Goal: Connect with others: Connect with others

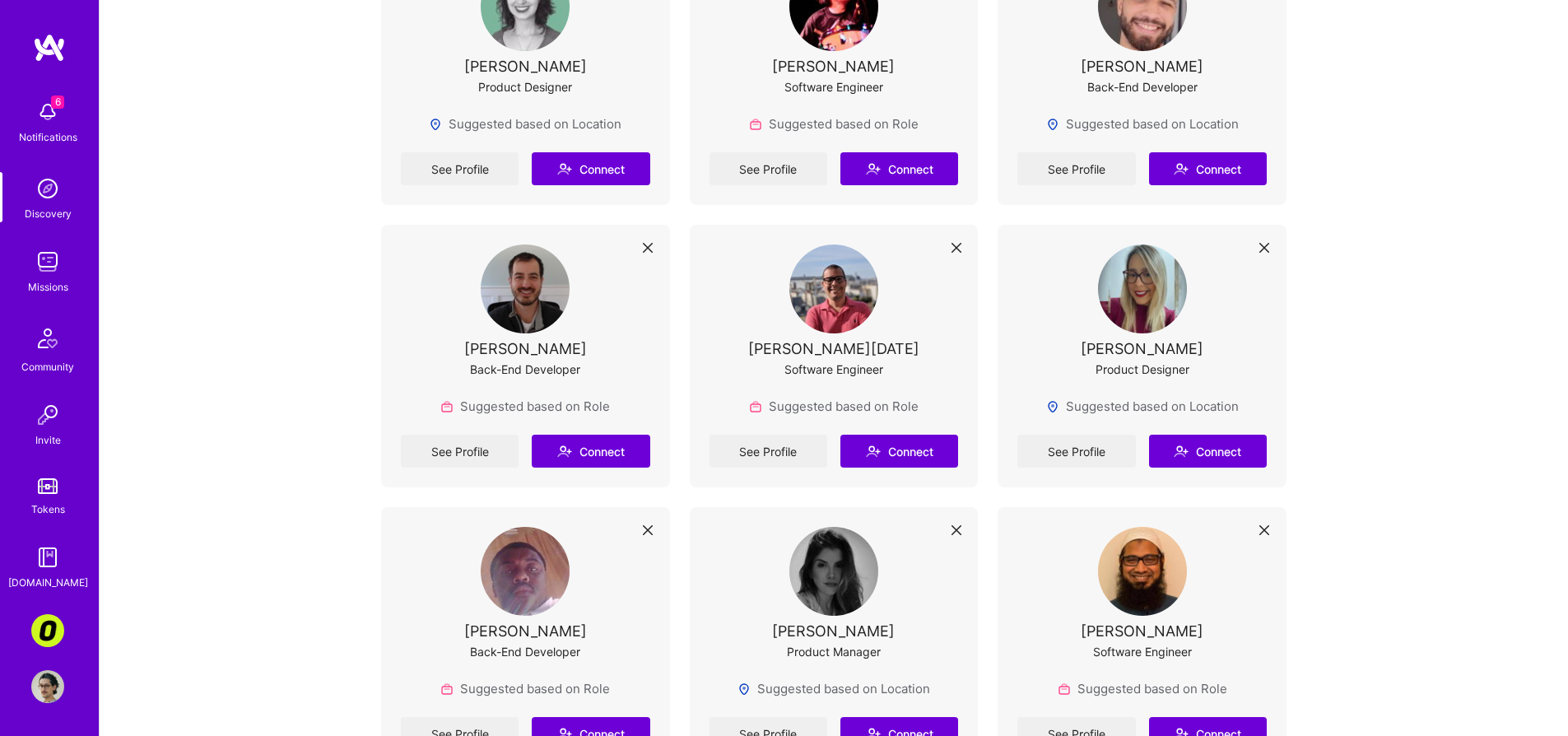
scroll to position [4507, 0]
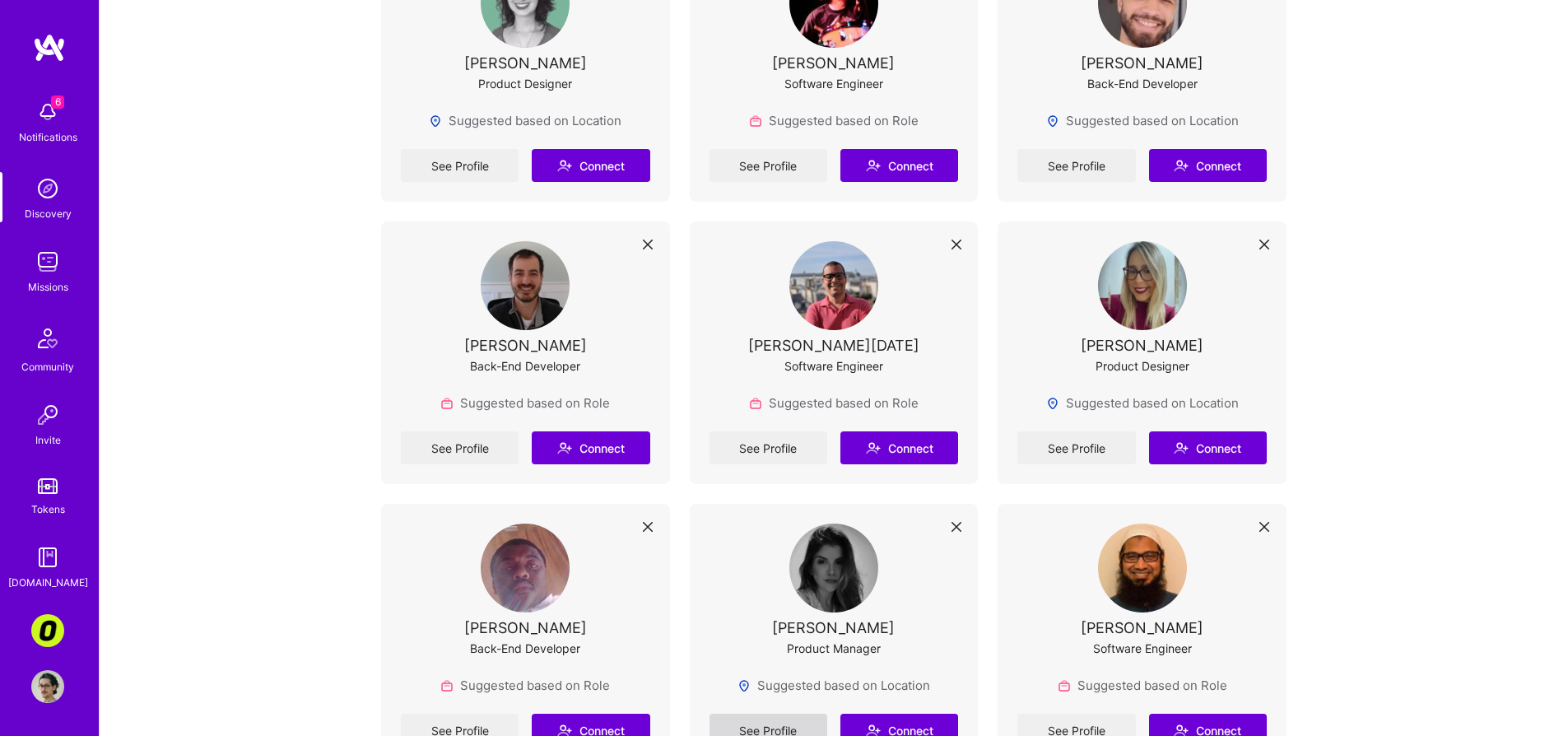
click at [734, 714] on link "See Profile" at bounding box center [768, 731] width 118 height 33
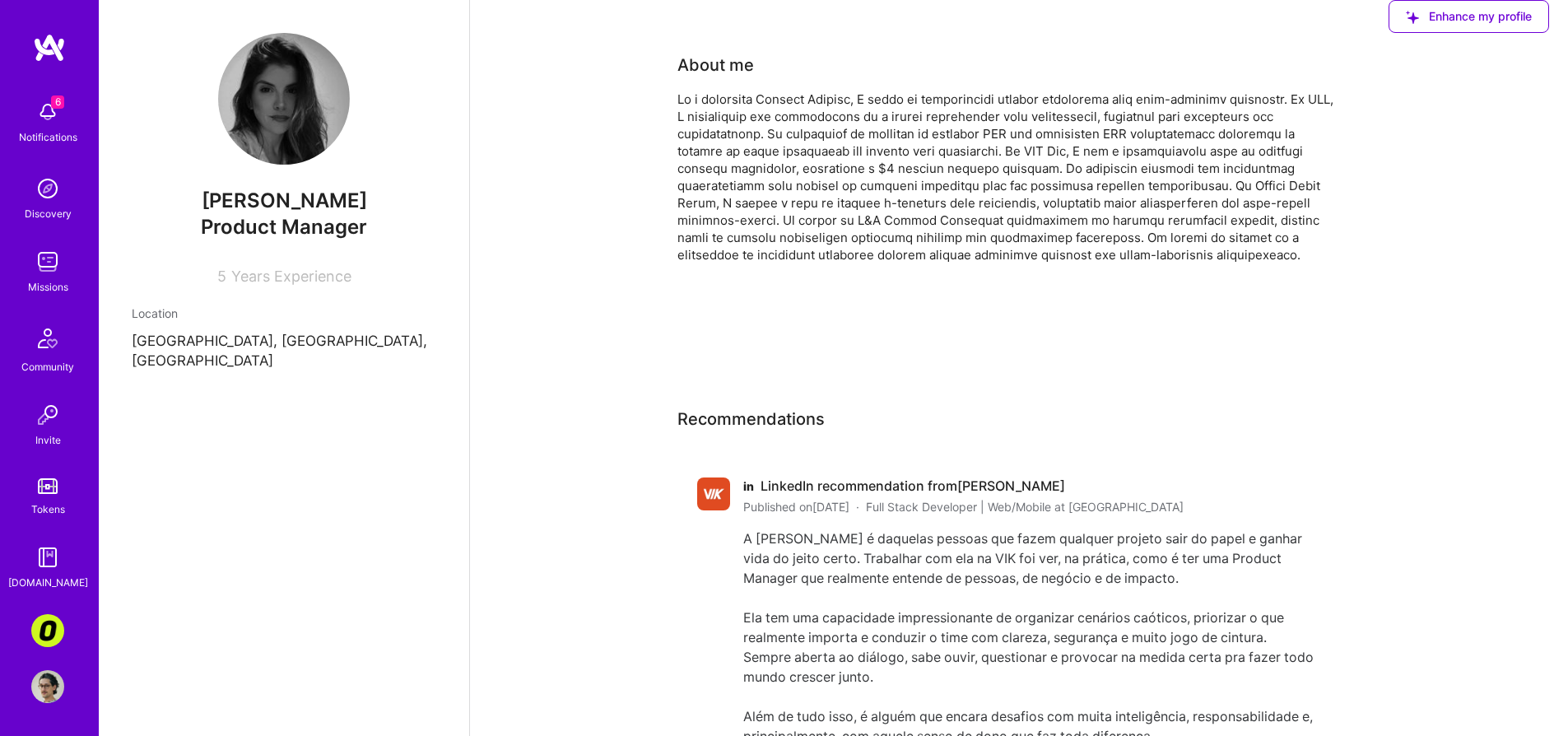
drag, startPoint x: 245, startPoint y: 234, endPoint x: 252, endPoint y: 238, distance: 8.1
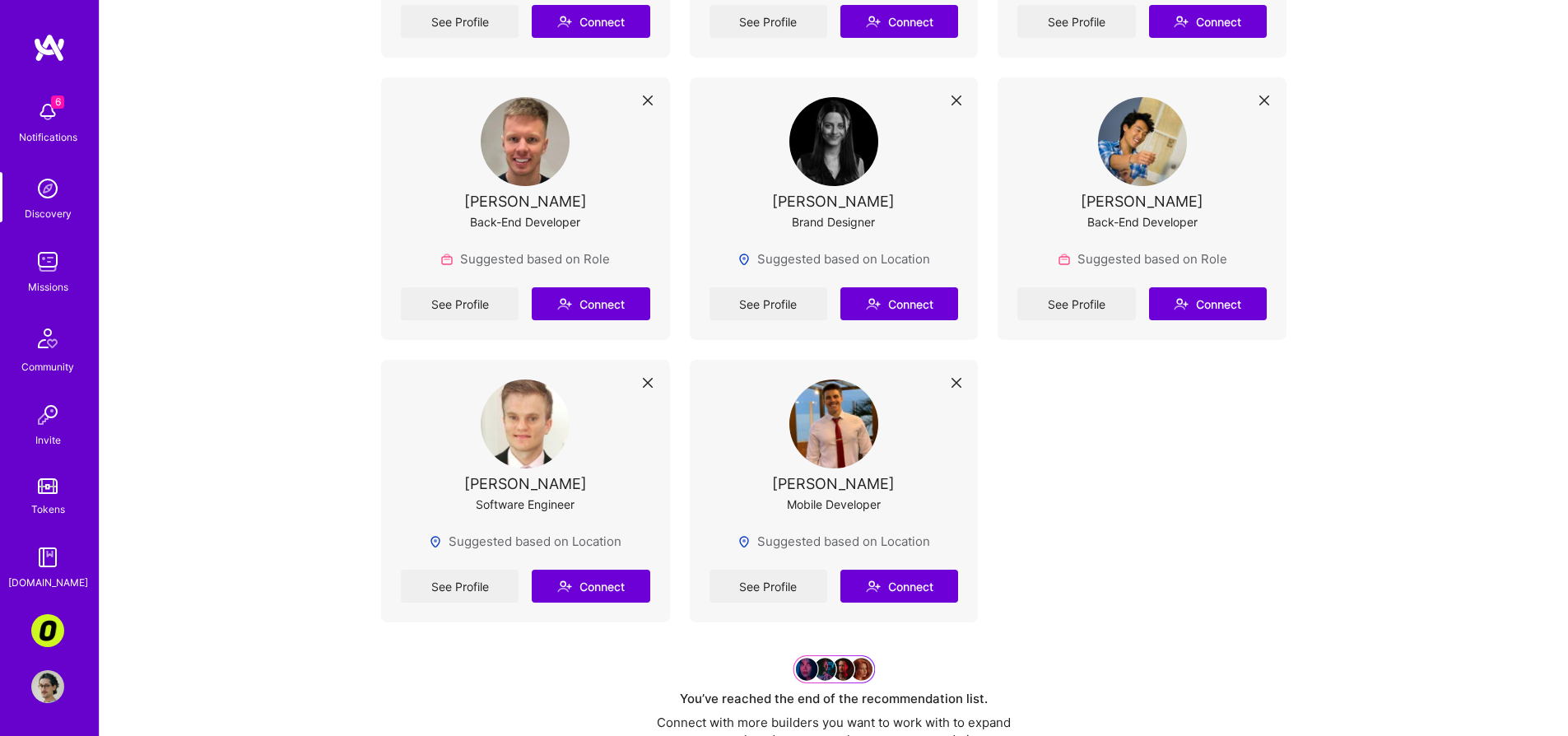
scroll to position [8665, 0]
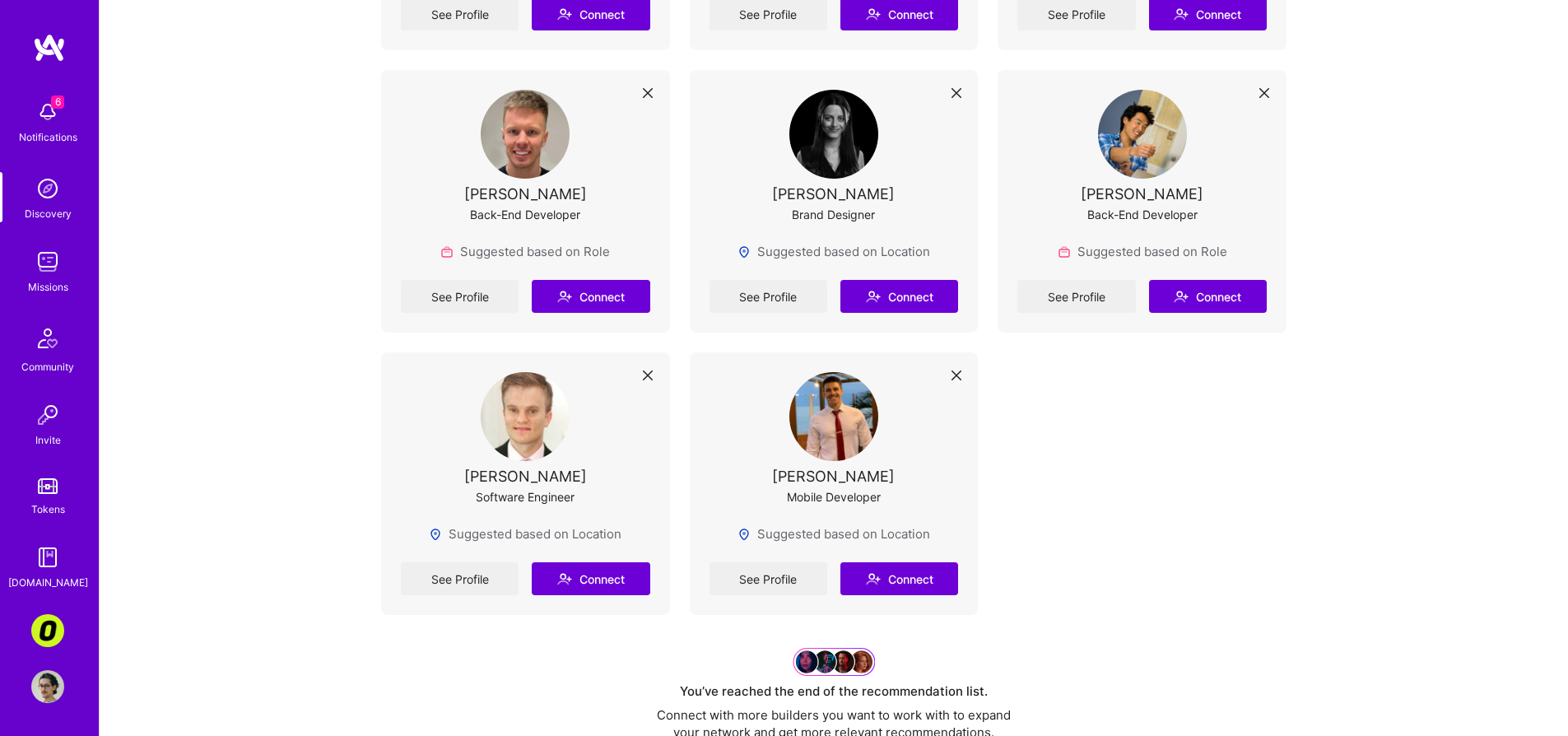
click at [58, 116] on img at bounding box center [48, 112] width 33 height 33
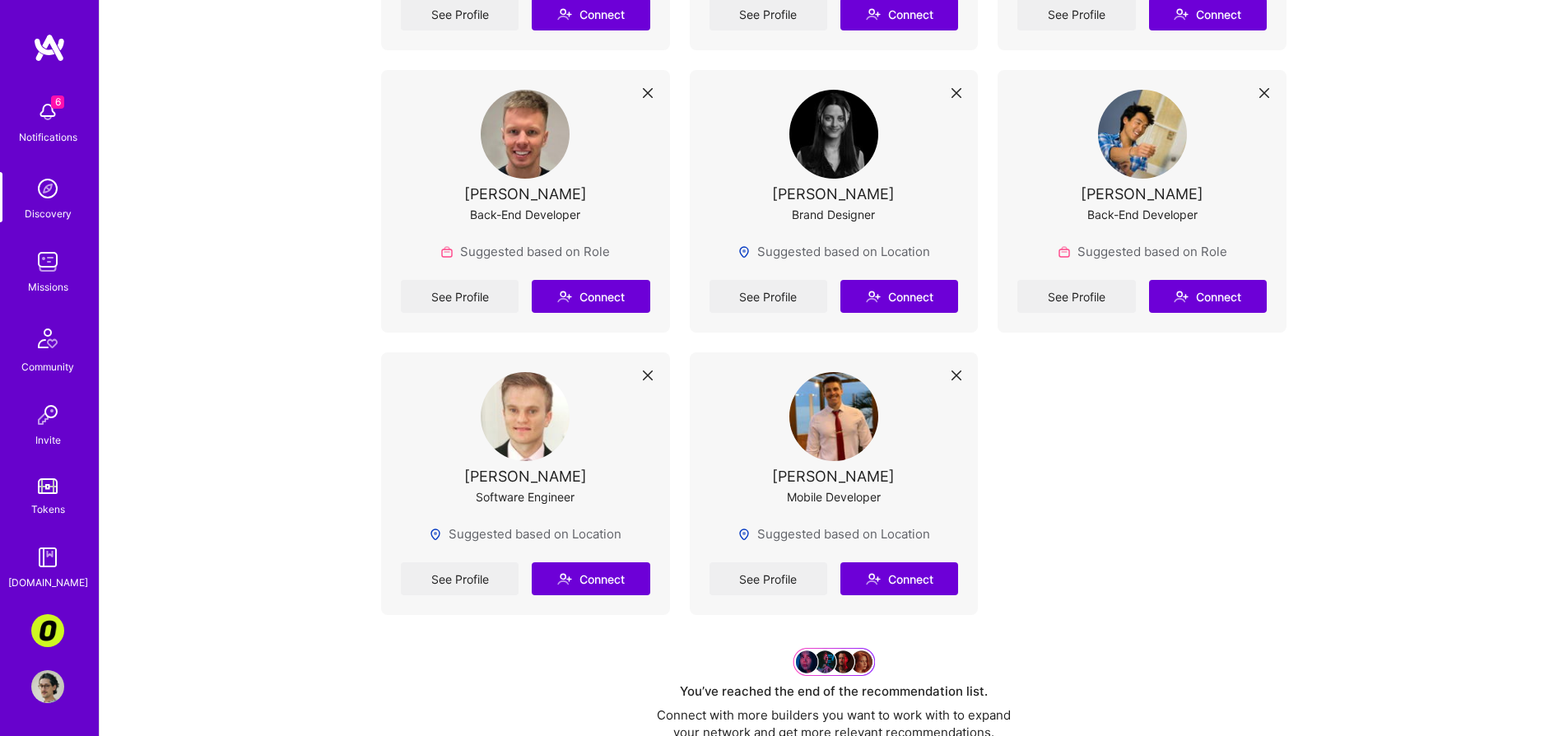
click at [40, 691] on img at bounding box center [48, 687] width 33 height 33
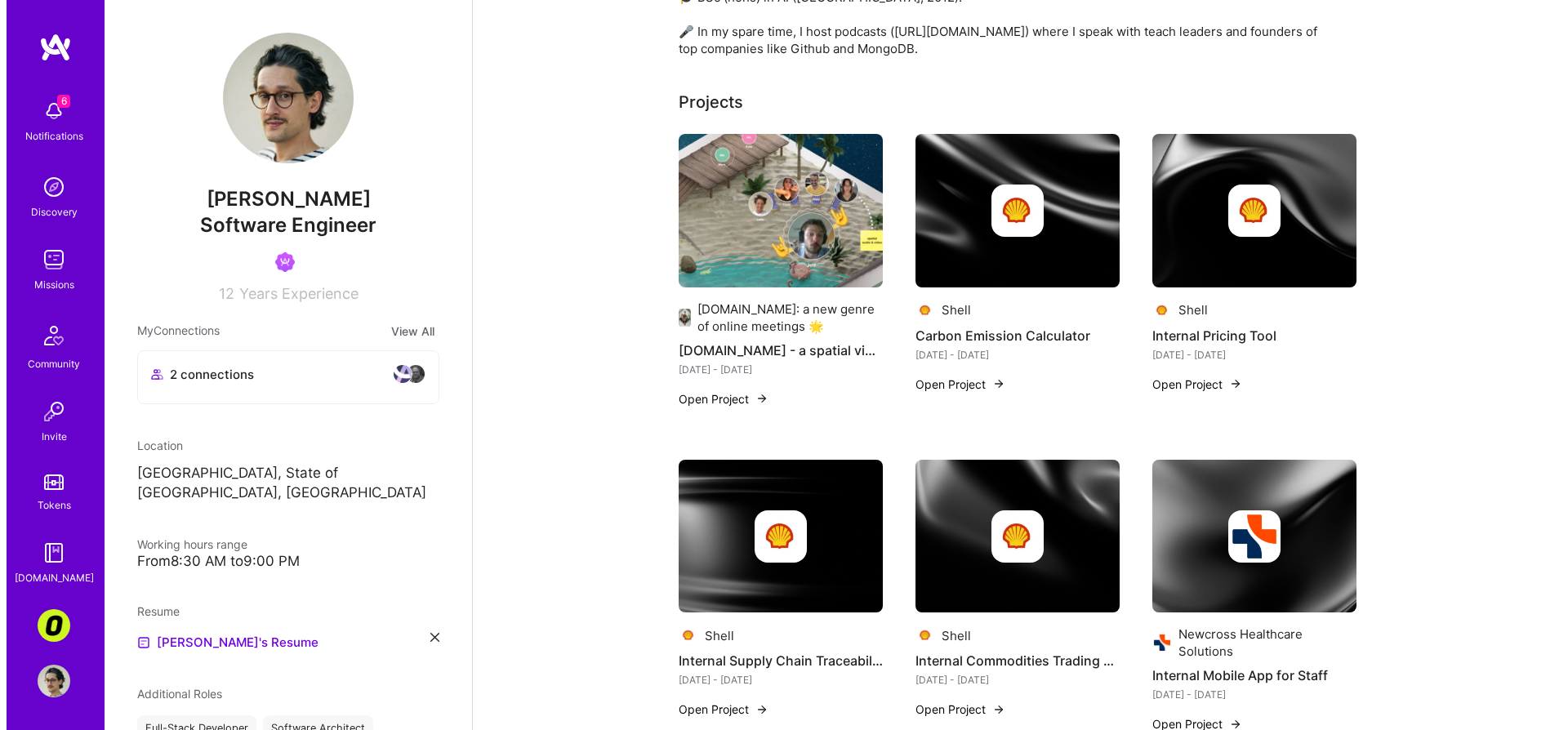
scroll to position [630, 0]
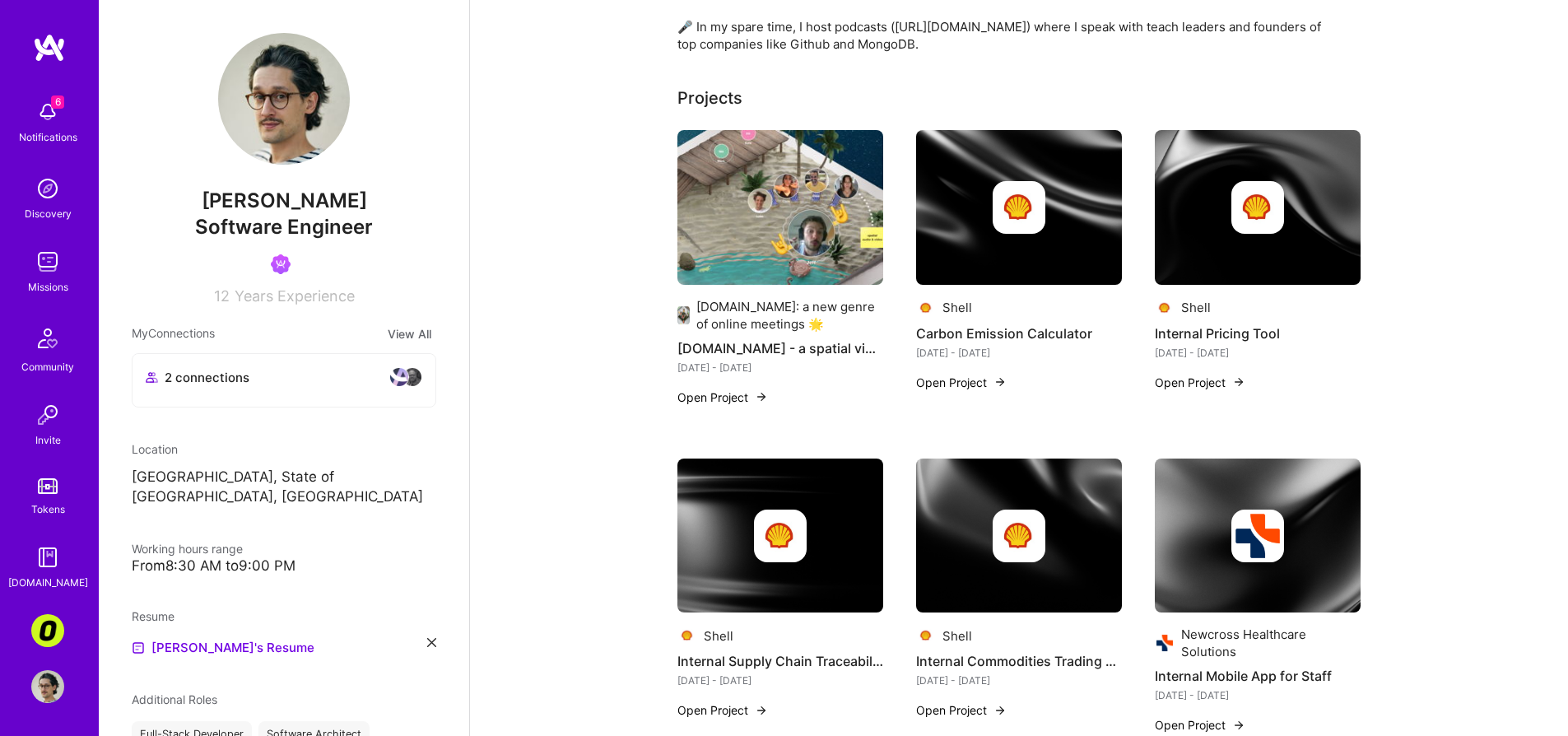
click at [792, 170] on img at bounding box center [779, 207] width 206 height 155
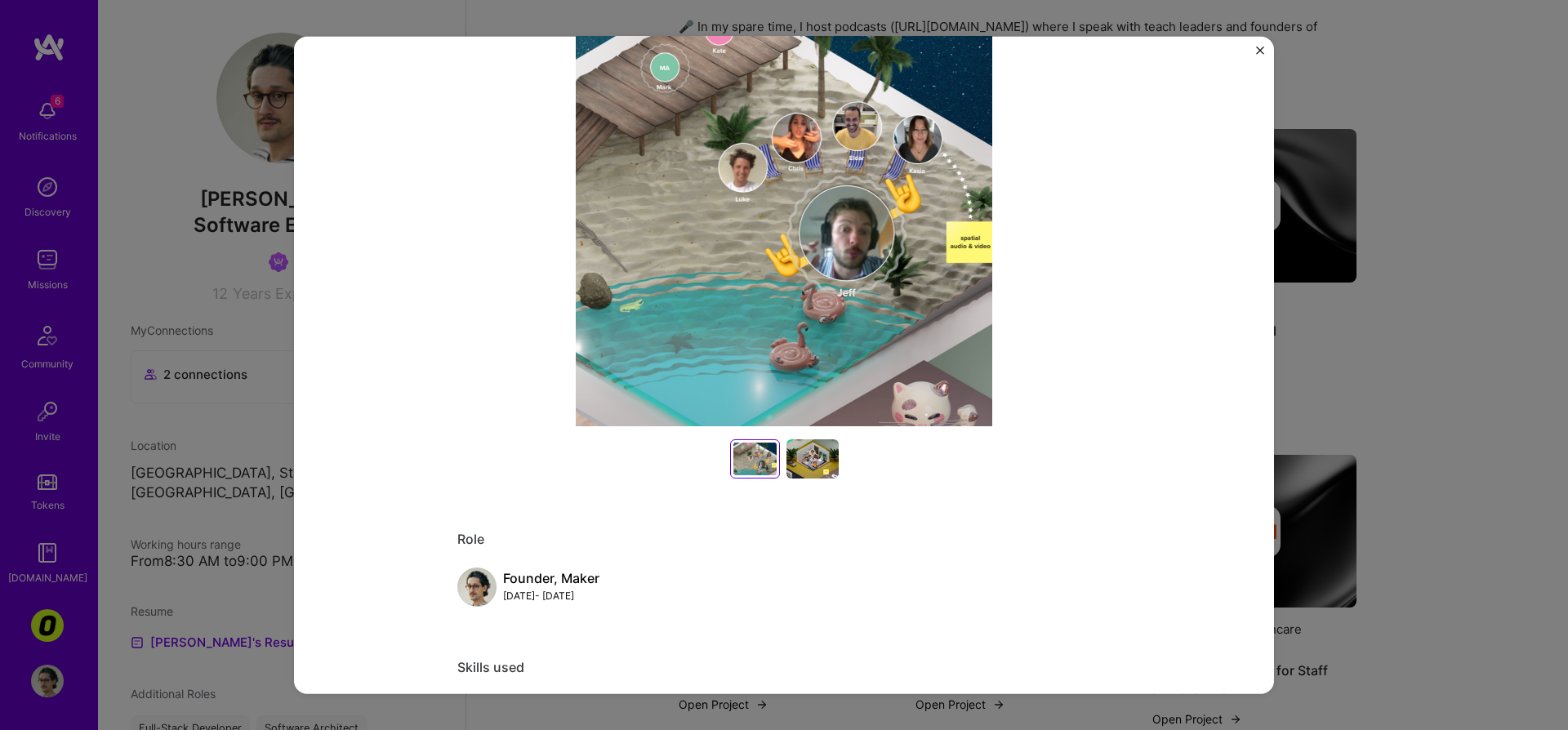
scroll to position [120, 0]
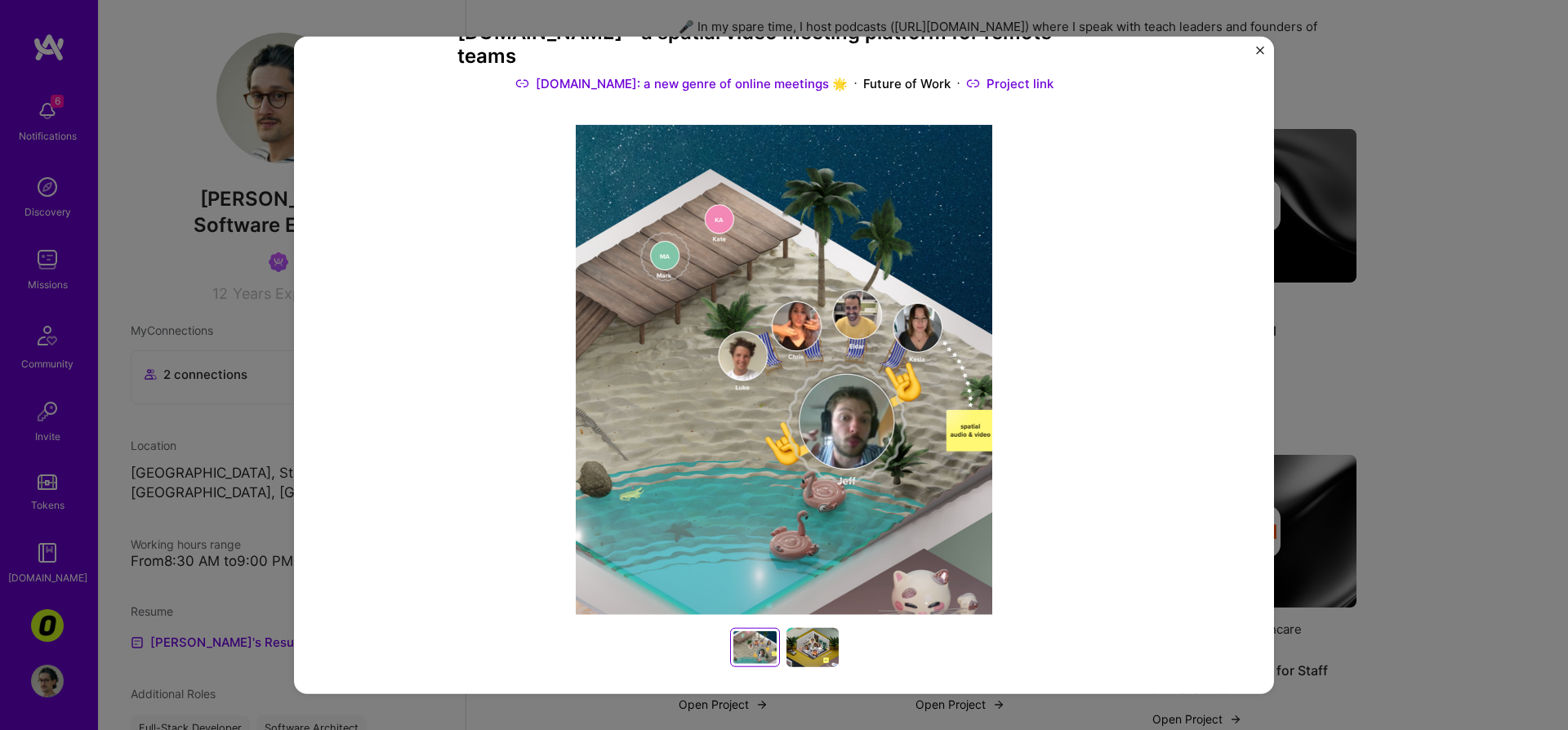
click at [806, 638] on div at bounding box center [813, 647] width 53 height 39
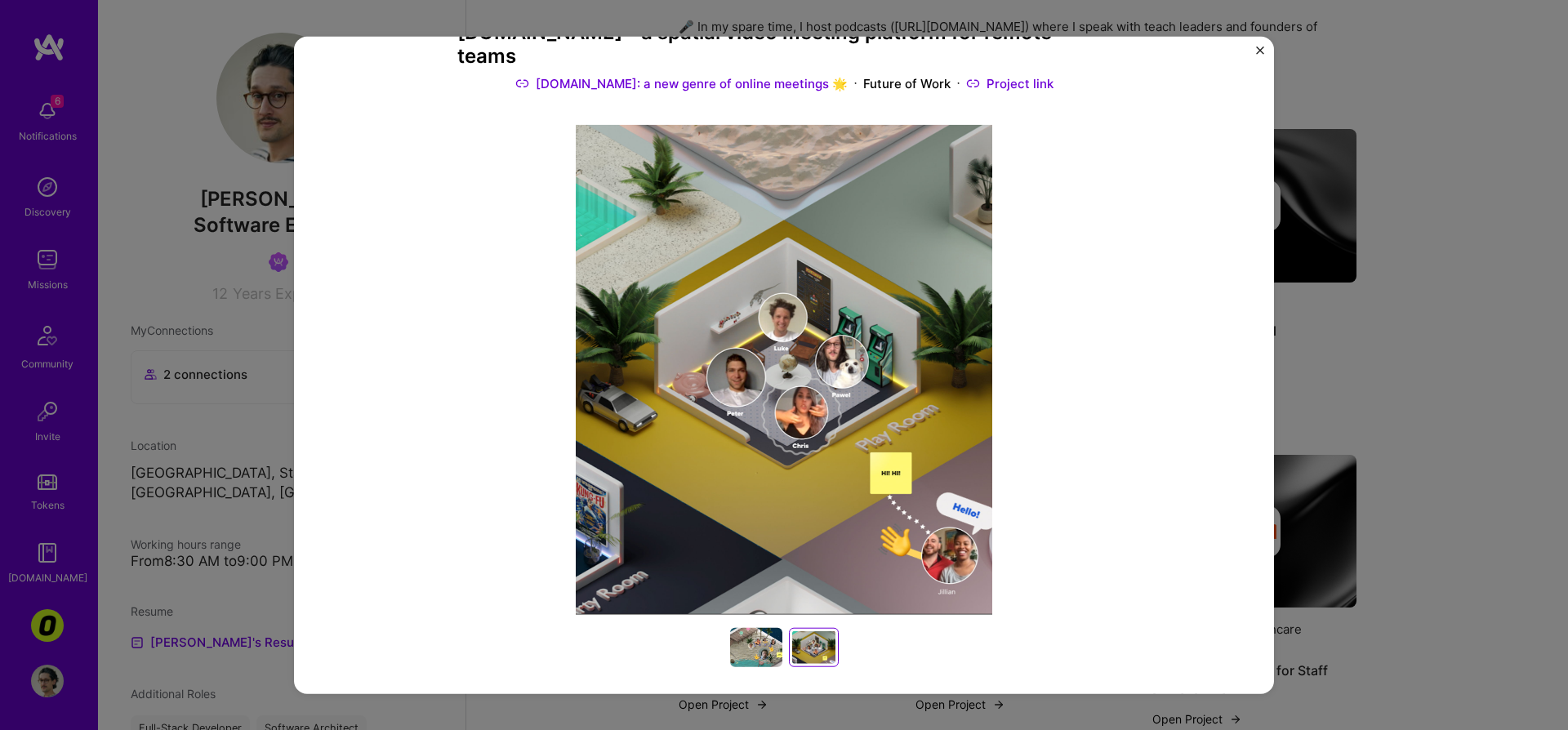
click at [800, 638] on div at bounding box center [814, 647] width 44 height 33
click at [760, 628] on div at bounding box center [756, 647] width 53 height 39
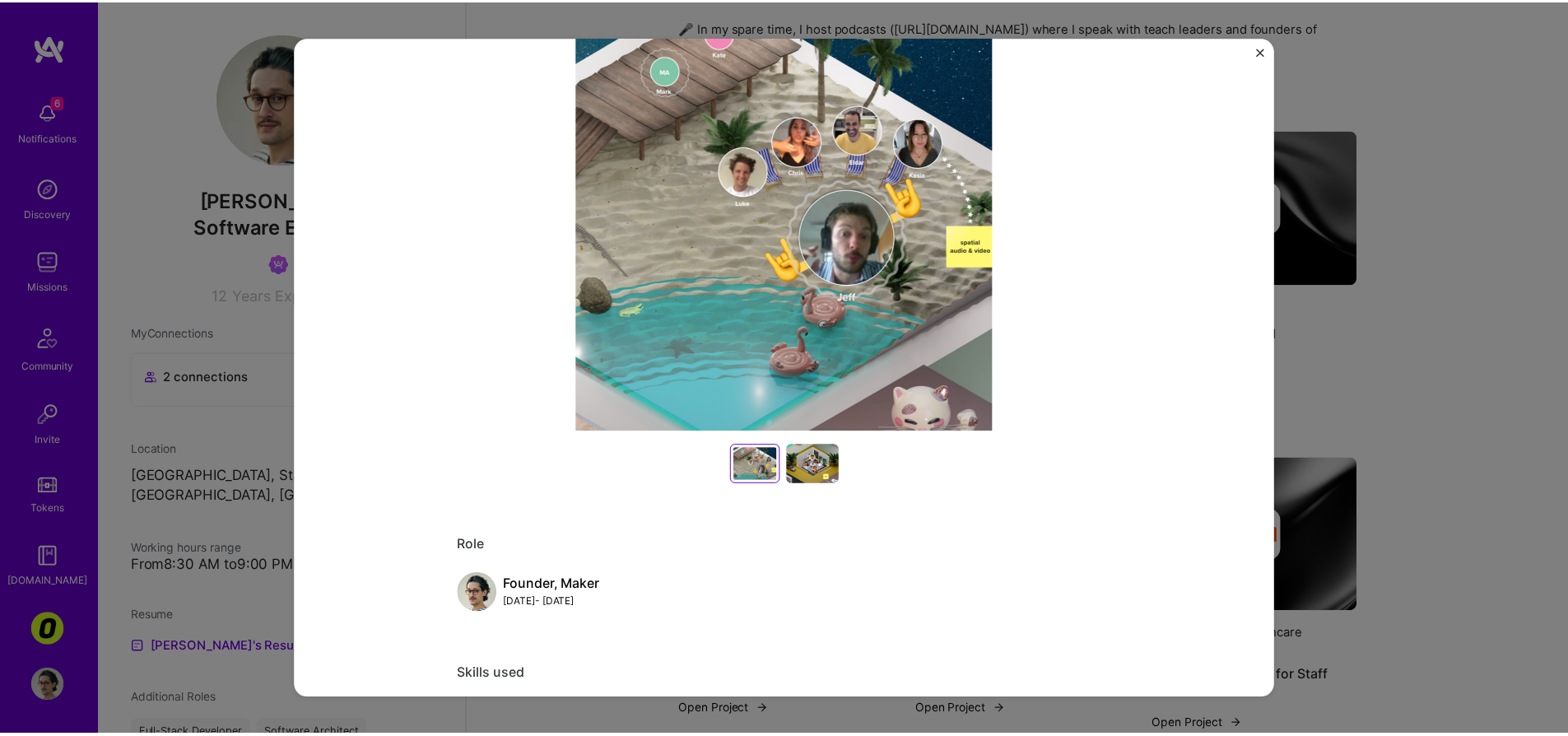
scroll to position [0, 0]
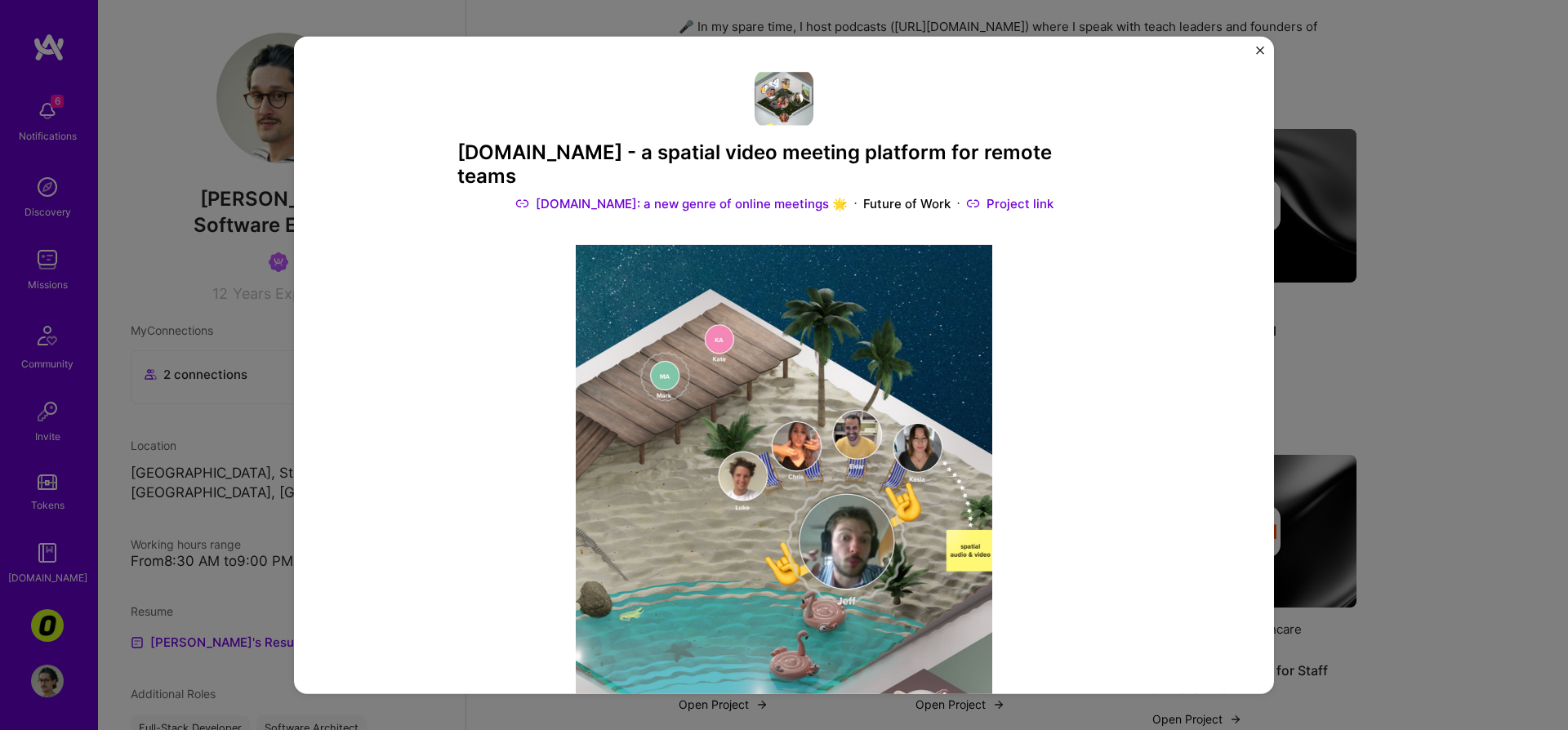
click at [260, 200] on div "[DOMAIN_NAME] - a spatial video meeting platform for remote teams [DOMAIN_NAME]…" at bounding box center [784, 365] width 1568 height 730
click at [1486, 48] on div "[DOMAIN_NAME] - a spatial video meeting platform for remote teams [DOMAIN_NAME]…" at bounding box center [784, 365] width 1568 height 730
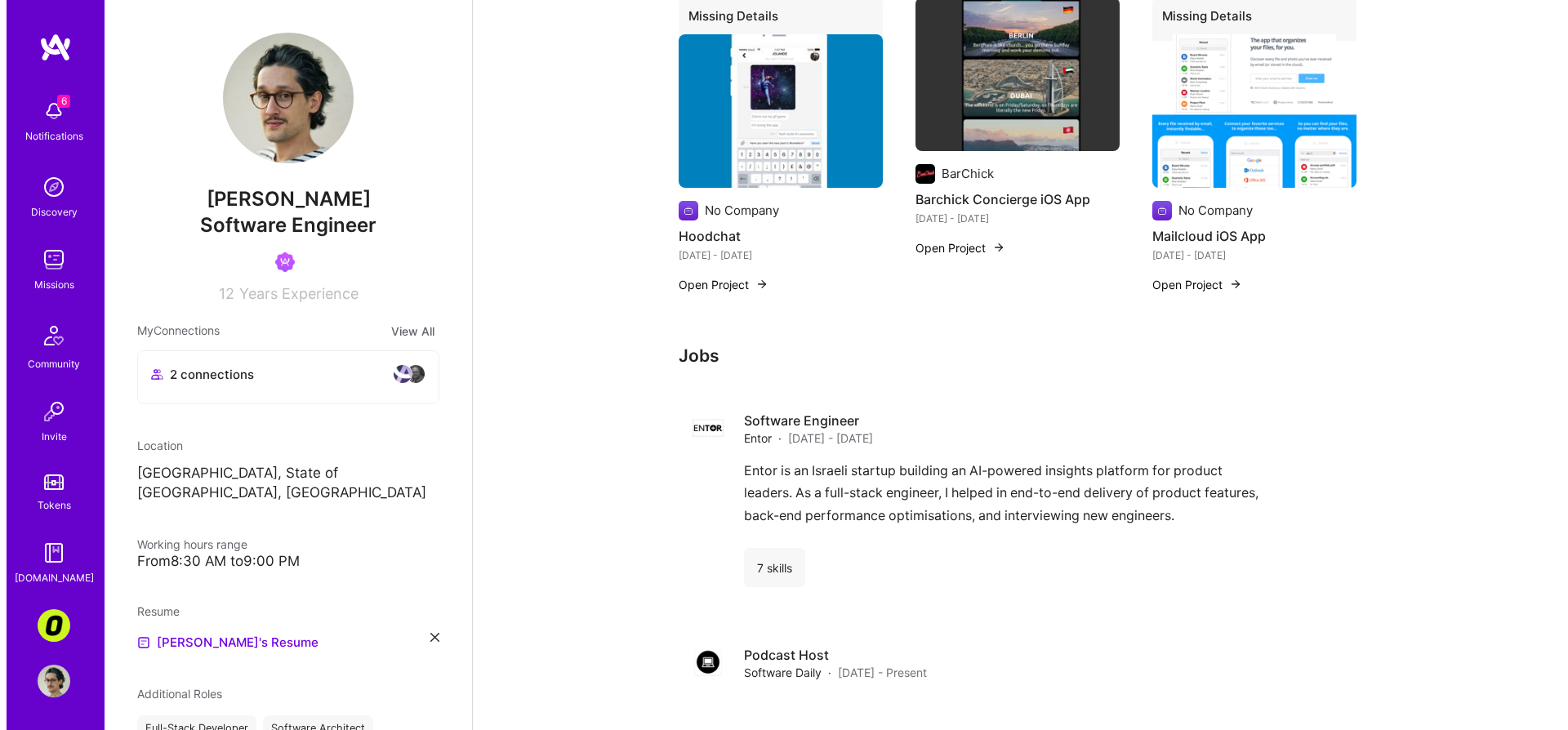
scroll to position [1664, 0]
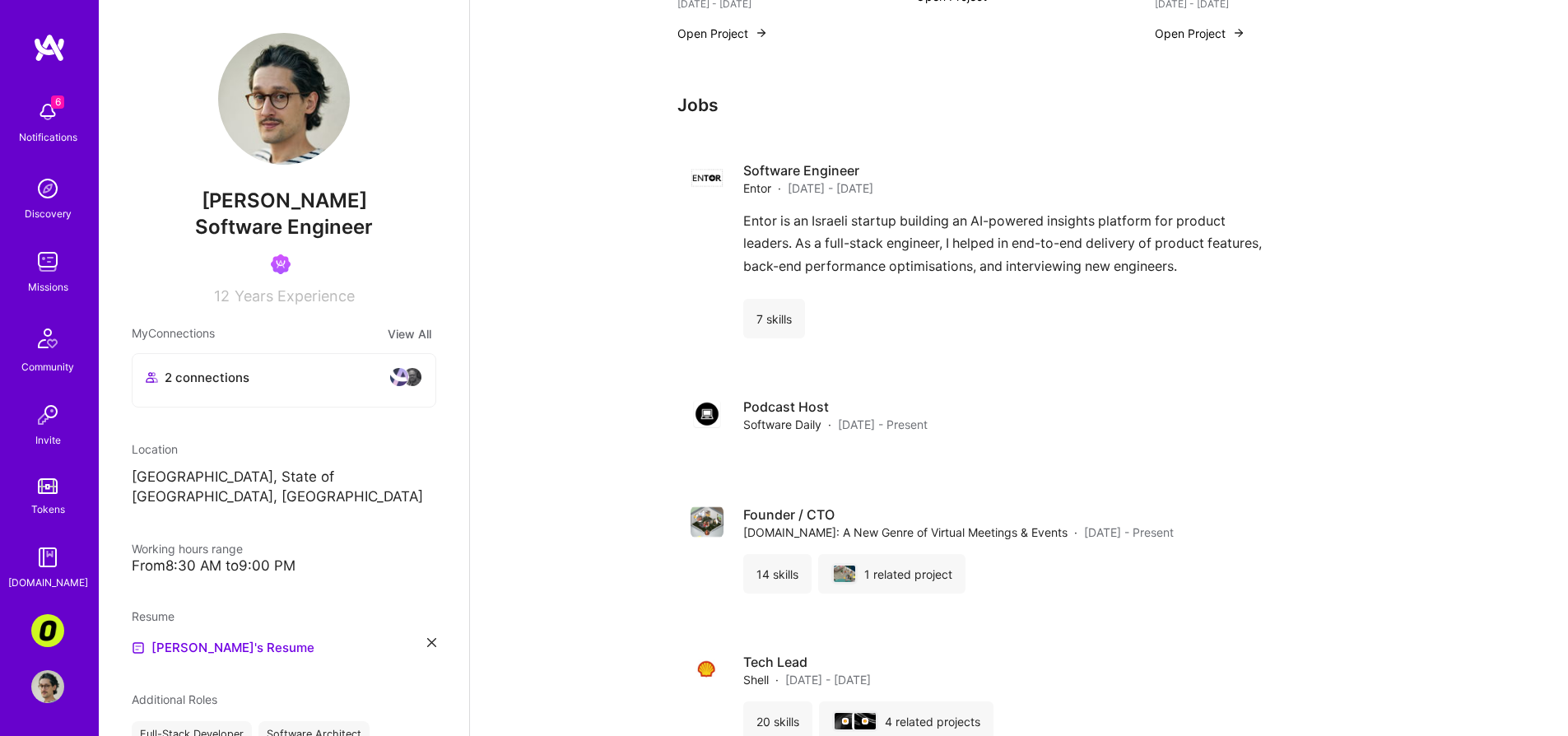
click at [37, 100] on img at bounding box center [48, 112] width 33 height 33
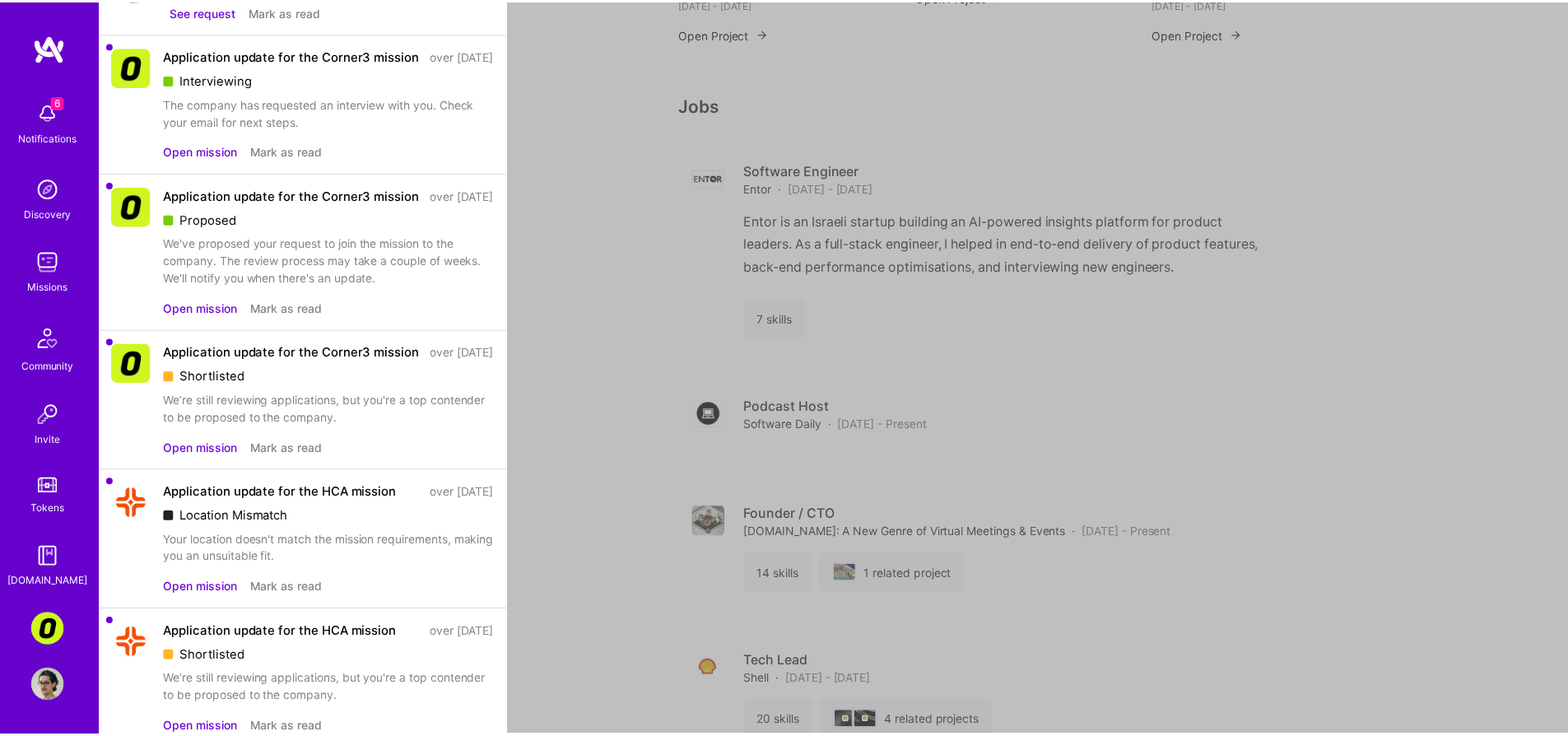
scroll to position [227, 0]
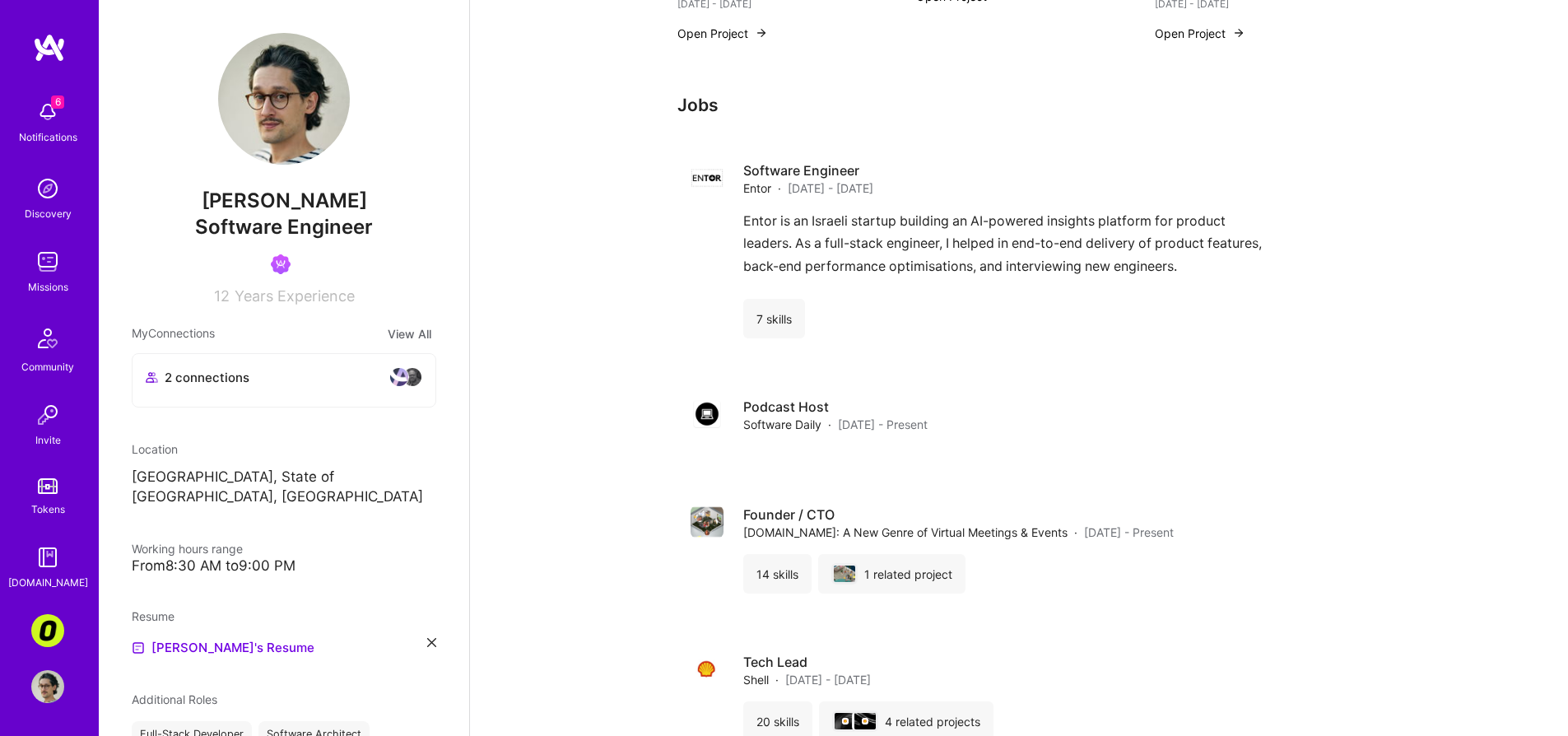
click at [48, 630] on img at bounding box center [48, 631] width 33 height 33
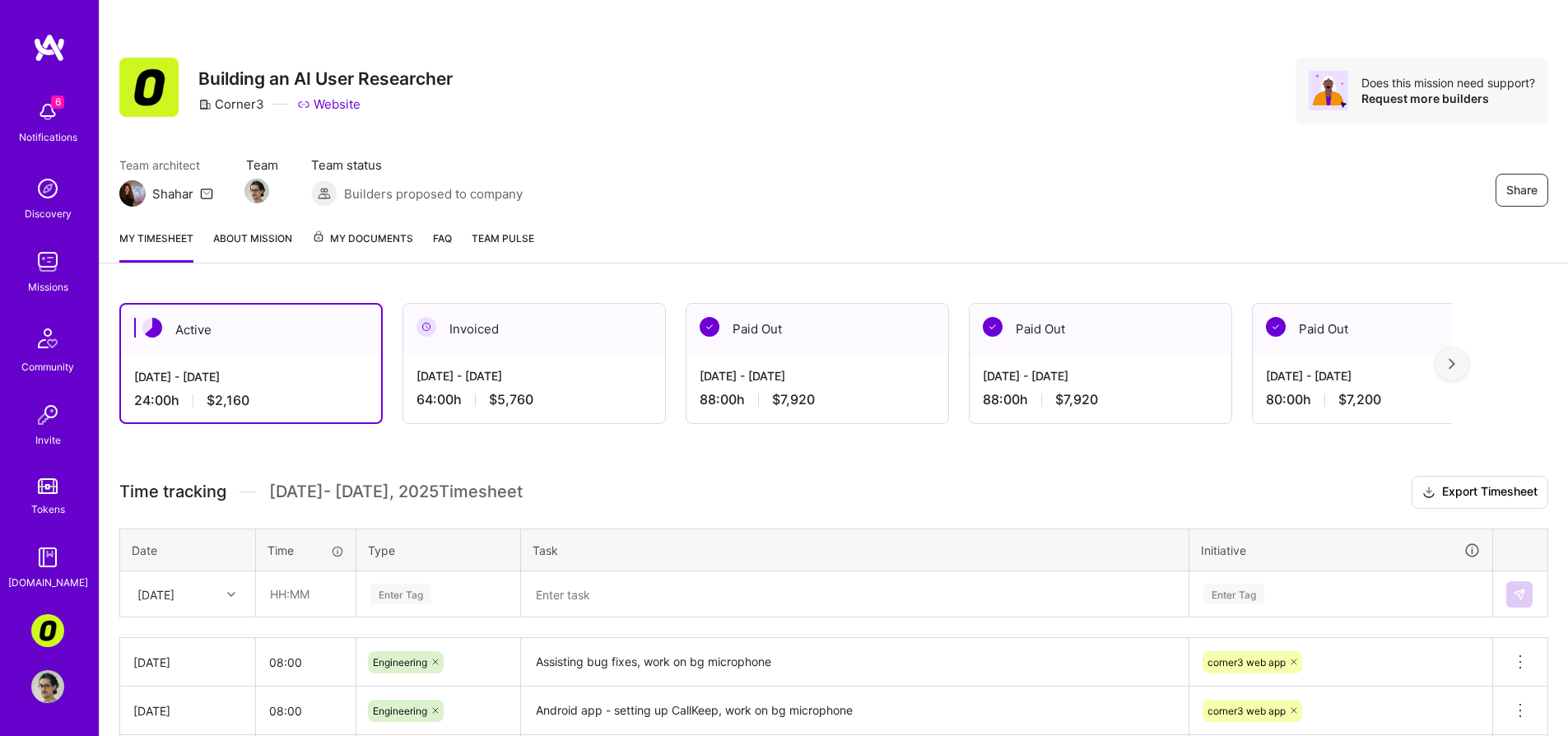
click at [42, 116] on img at bounding box center [48, 112] width 33 height 33
click at [838, 136] on div "6 6 Notifications Discovery Missions Community Invite Tokens [DOMAIN_NAME] Corn…" at bounding box center [784, 450] width 1568 height 901
click at [58, 270] on img at bounding box center [48, 261] width 33 height 33
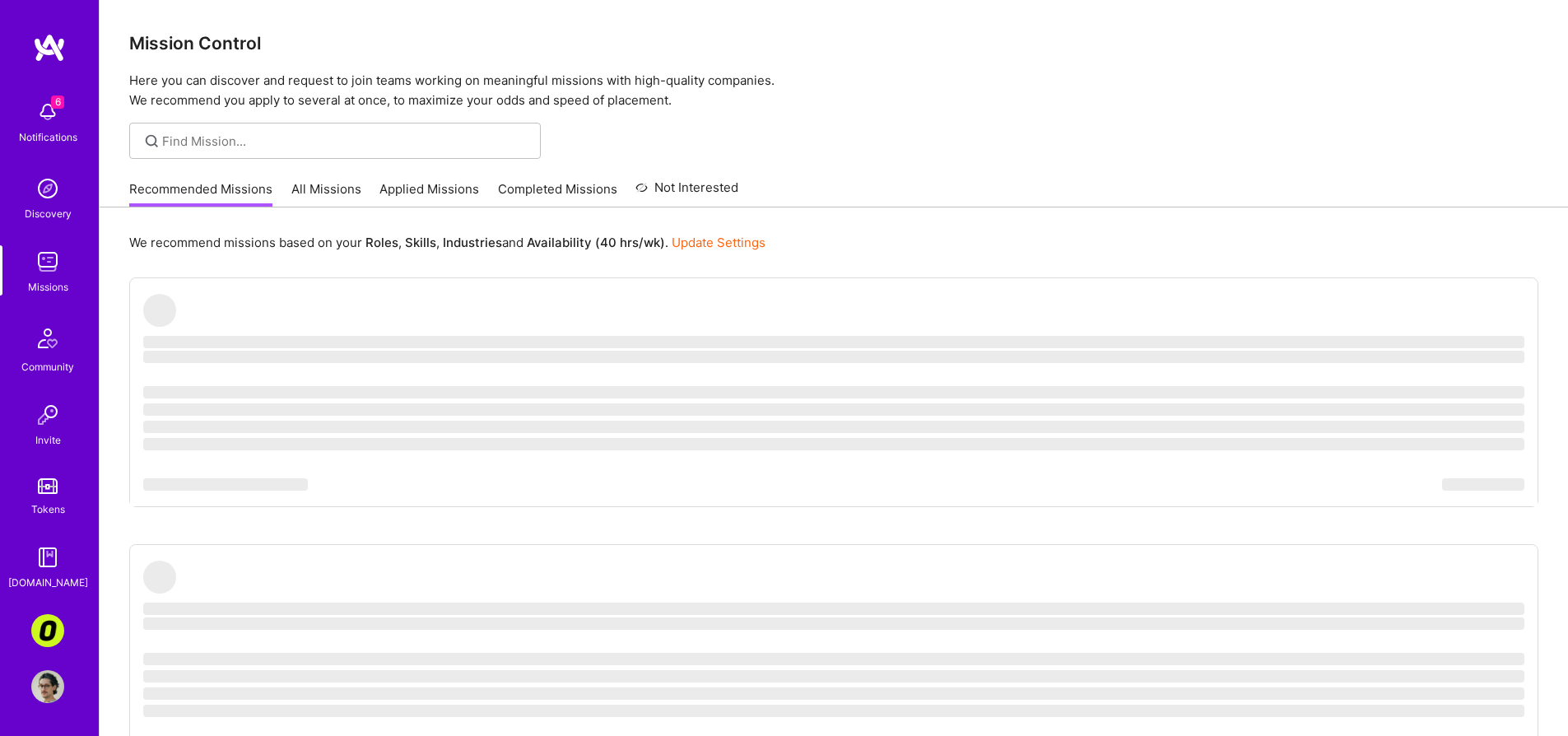
click at [354, 190] on link "All Missions" at bounding box center [326, 194] width 70 height 27
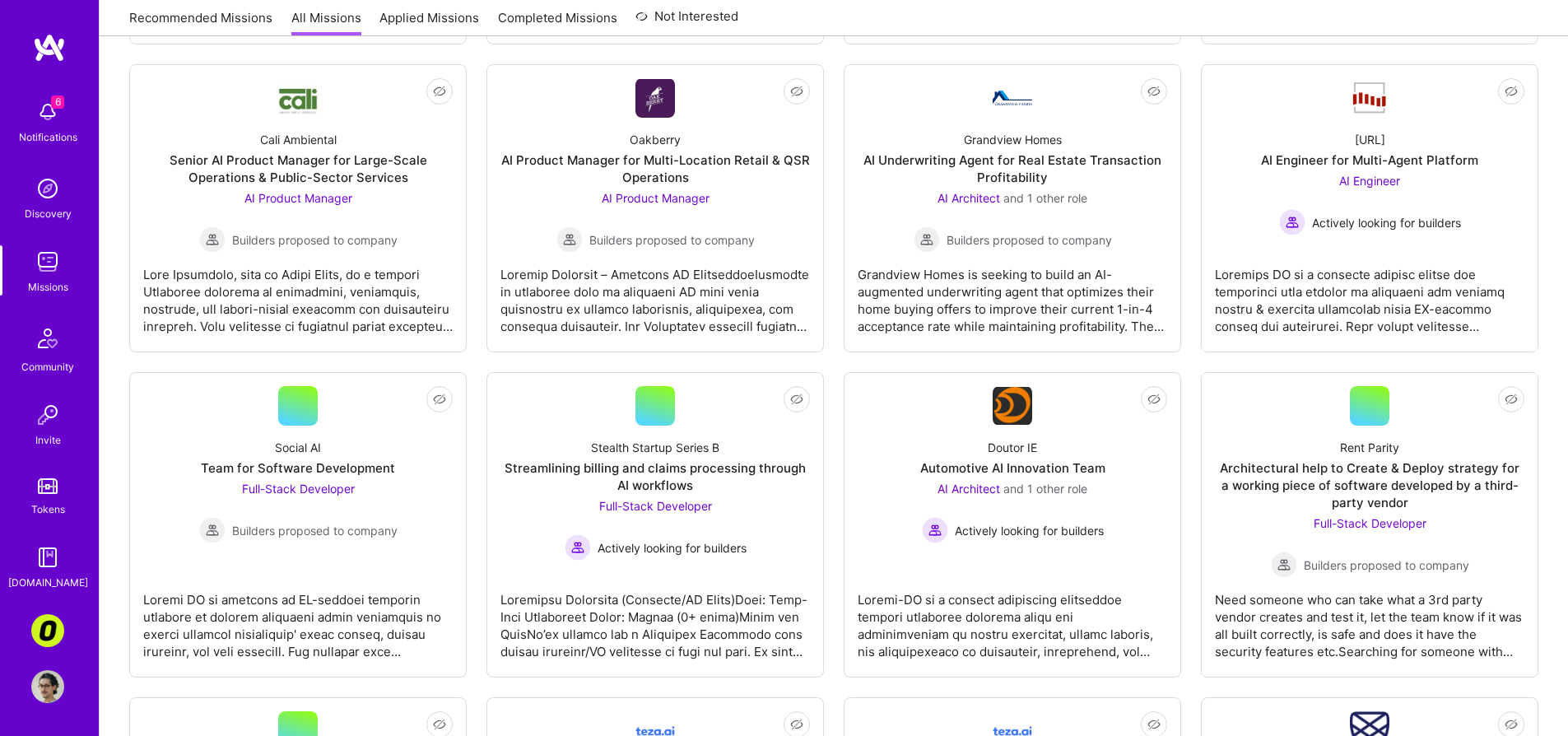
scroll to position [1593, 0]
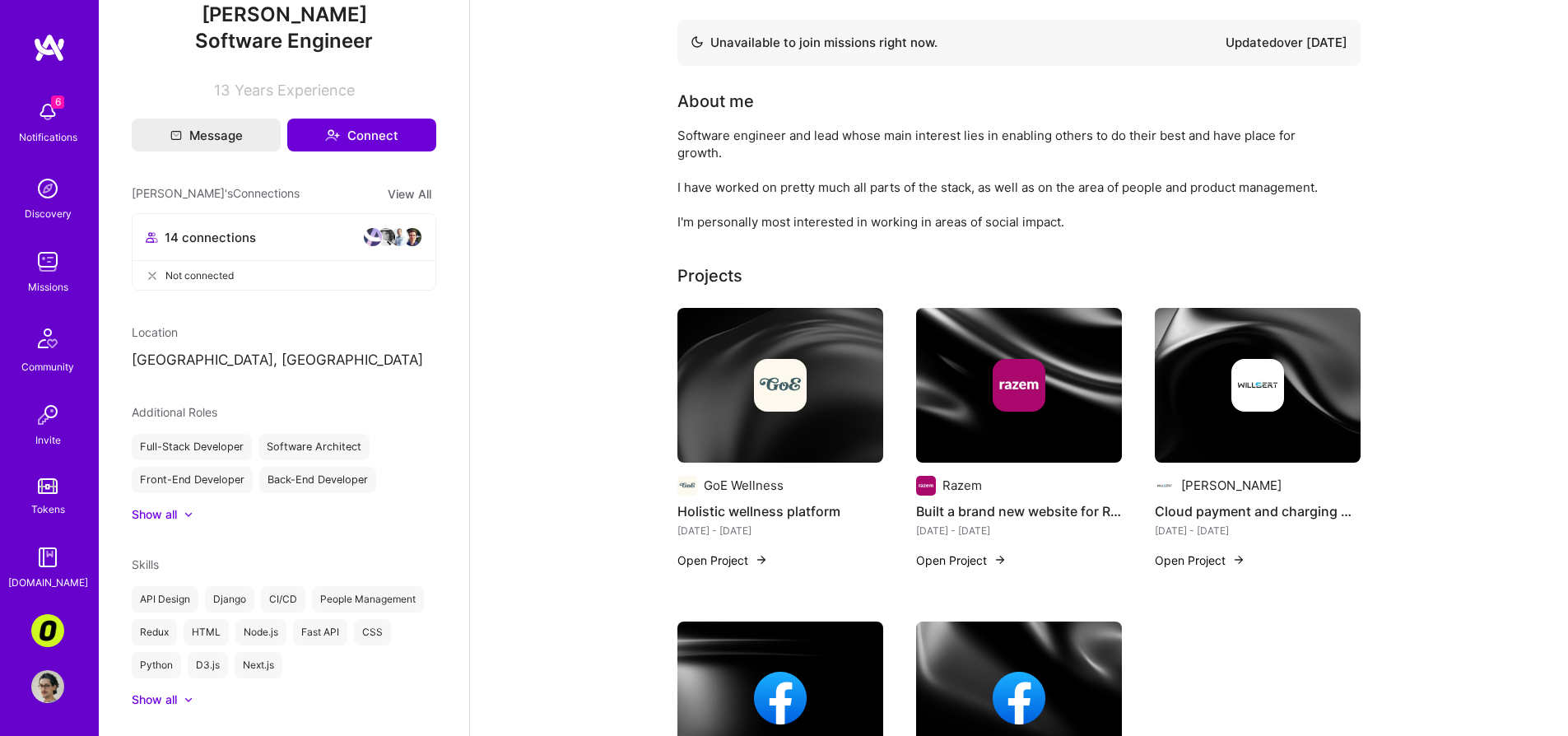
scroll to position [256, 0]
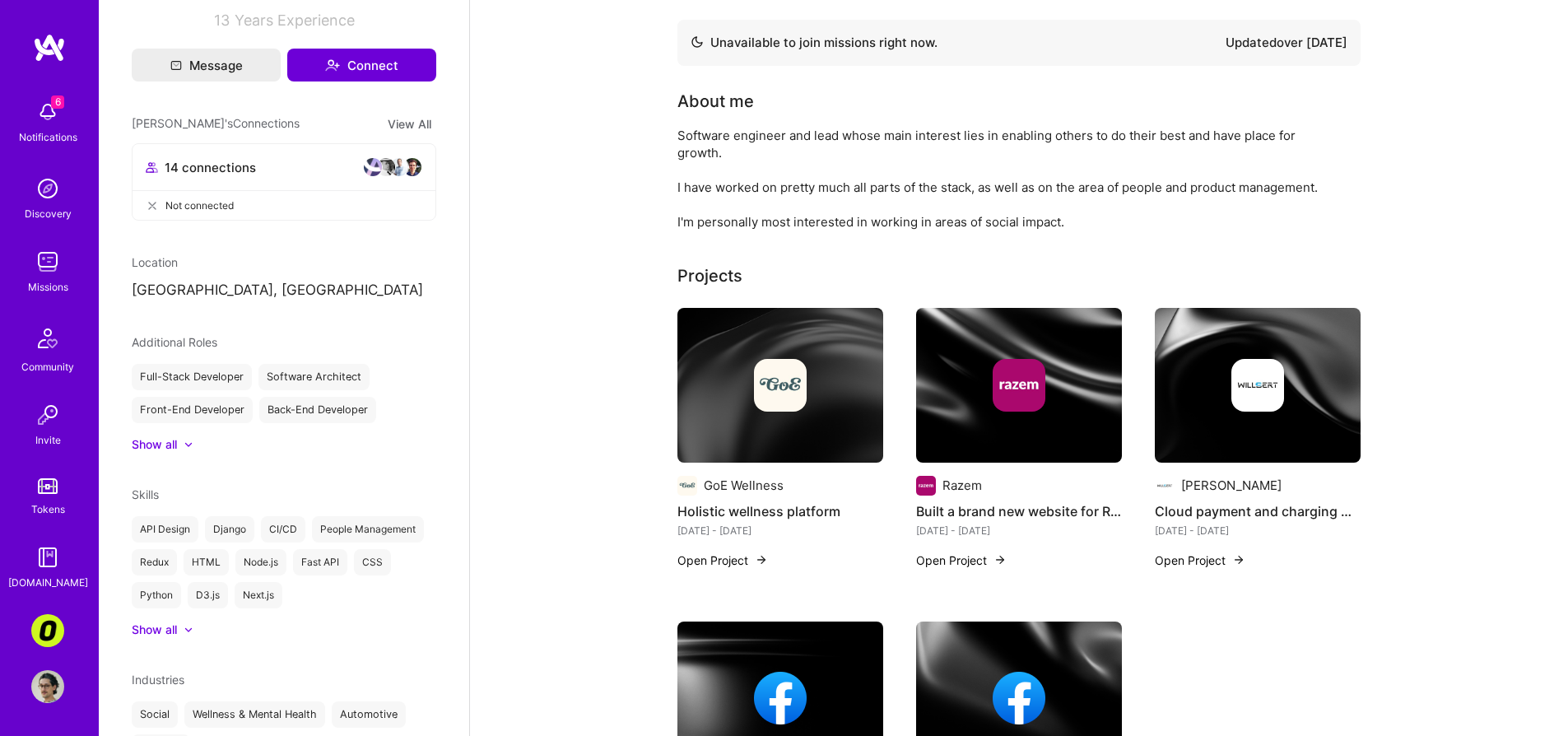
click at [305, 147] on div "14 connections" at bounding box center [283, 164] width 302 height 39
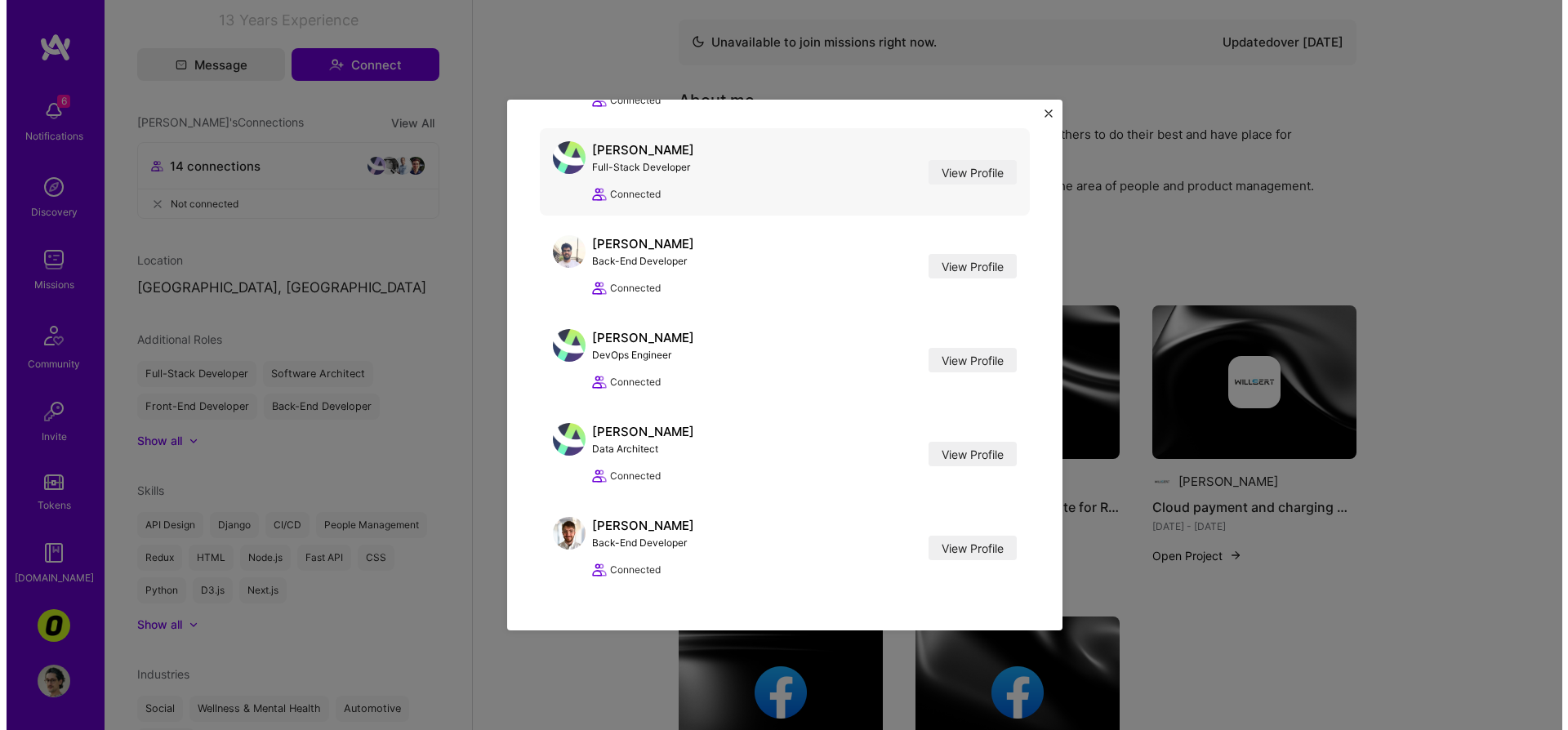
scroll to position [920, 0]
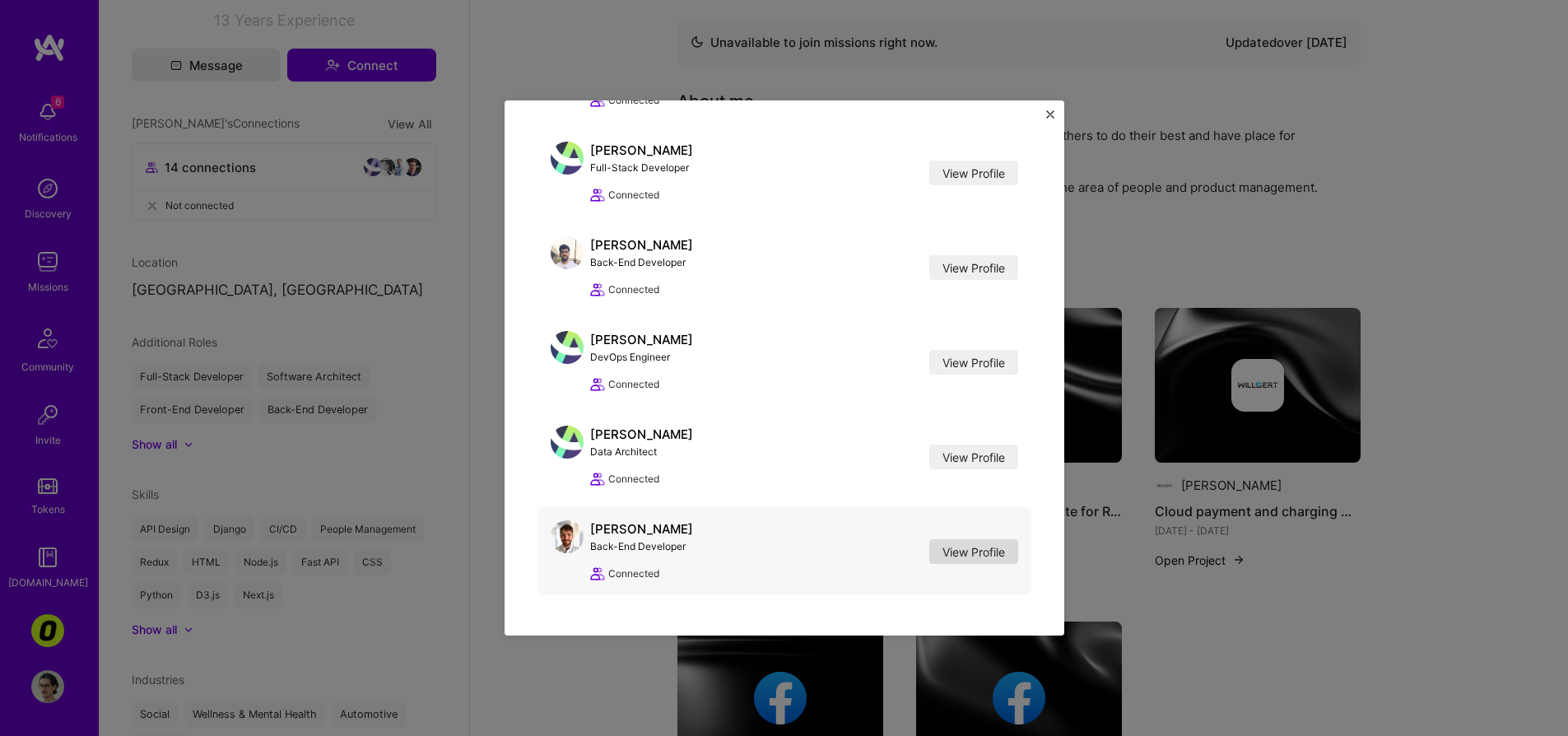
click at [953, 546] on link "View Profile" at bounding box center [973, 551] width 89 height 25
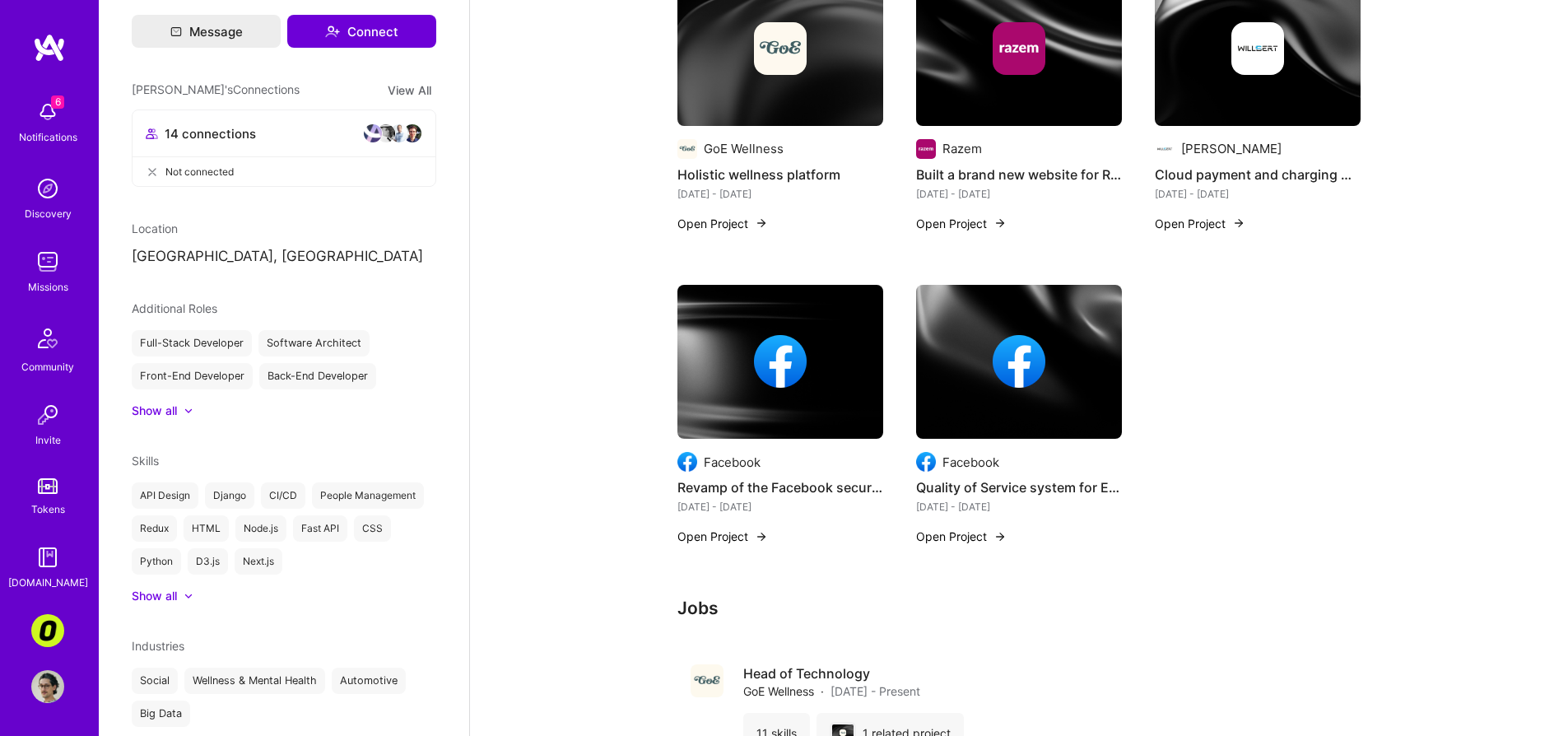
scroll to position [84, 0]
